Goal: Entertainment & Leisure: Consume media (video, audio)

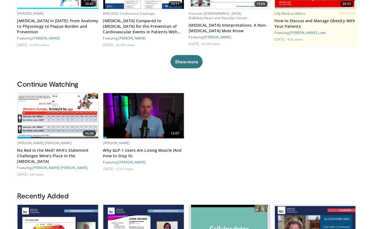
scroll to position [111, 0]
click at [191, 61] on button "Show more" at bounding box center [186, 61] width 32 height 13
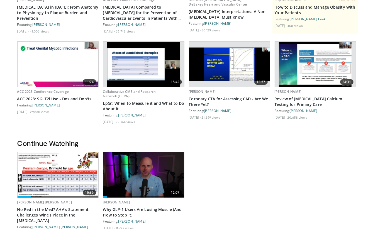
scroll to position [139, 0]
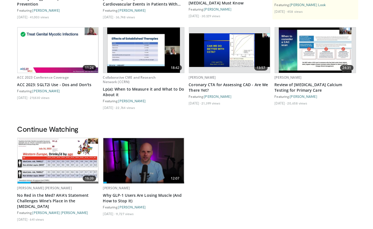
click at [159, 165] on img at bounding box center [143, 160] width 81 height 45
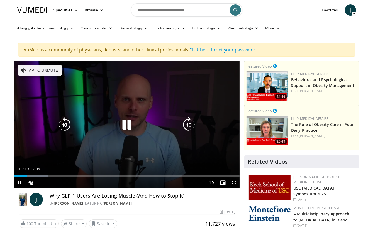
click at [37, 74] on button "Tap to unmute" at bounding box center [40, 70] width 45 height 11
